Goal: Task Accomplishment & Management: Manage account settings

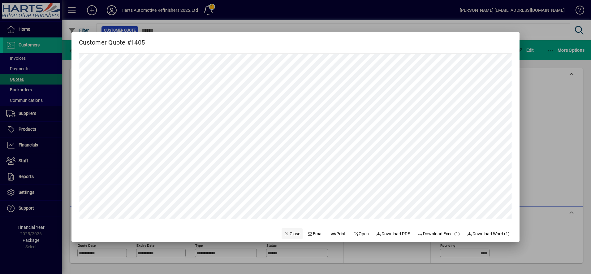
click at [287, 238] on span "button" at bounding box center [291, 233] width 21 height 15
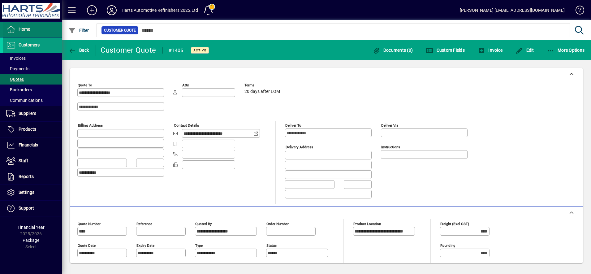
click at [29, 33] on span at bounding box center [32, 29] width 59 height 15
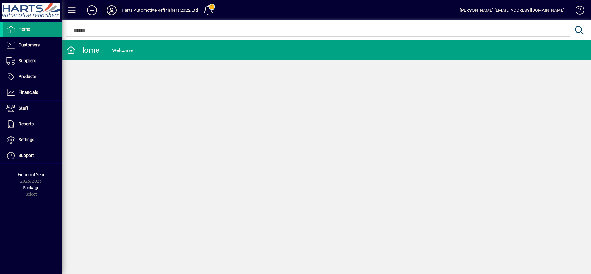
click at [114, 12] on icon at bounding box center [111, 10] width 12 height 10
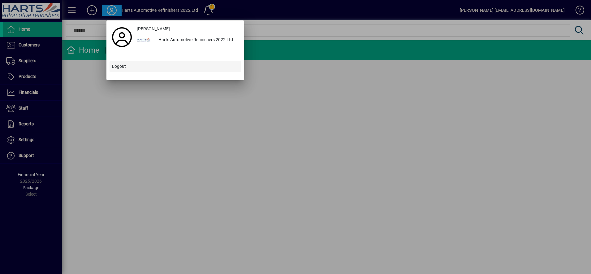
click at [124, 67] on span "Logout" at bounding box center [119, 66] width 14 height 6
